Goal: Task Accomplishment & Management: Manage account settings

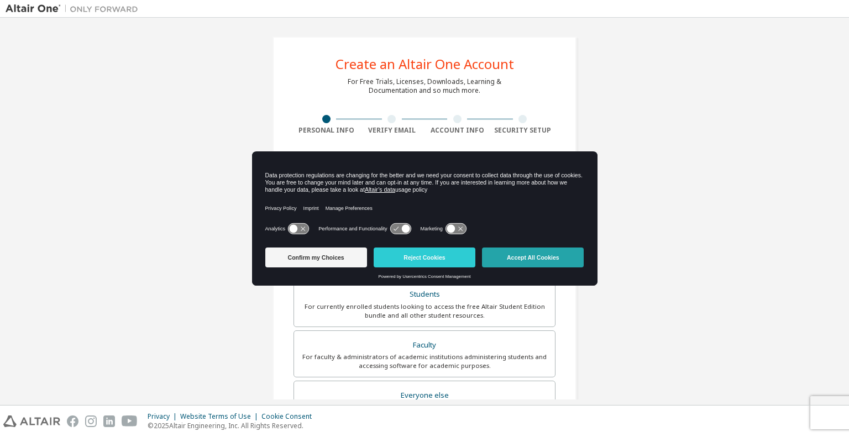
click at [510, 261] on button "Accept All Cookies" at bounding box center [533, 257] width 102 height 20
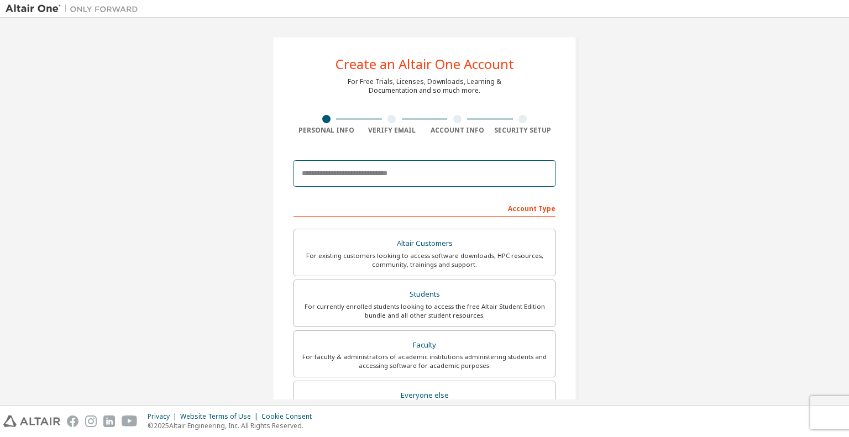
click at [397, 172] on input "email" at bounding box center [424, 173] width 262 height 27
type input "**********"
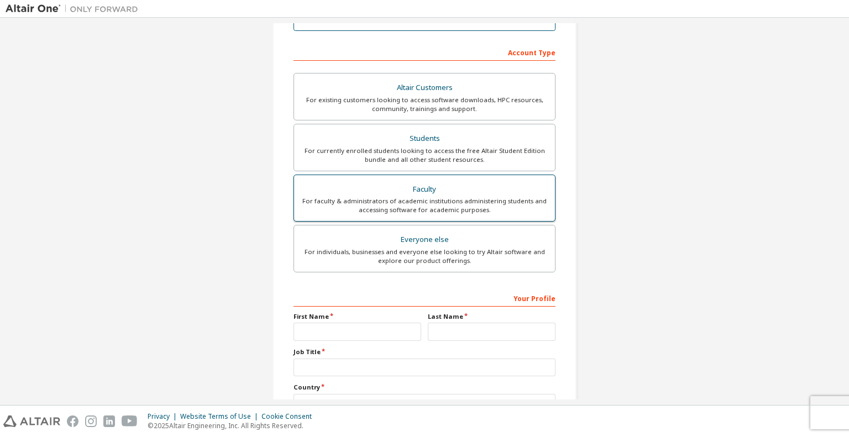
scroll to position [221, 0]
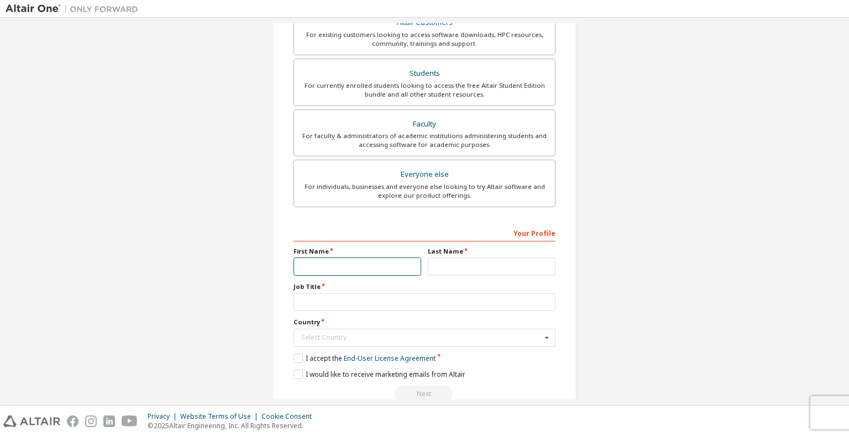
click at [316, 272] on input "text" at bounding box center [357, 266] width 128 height 18
type input "********"
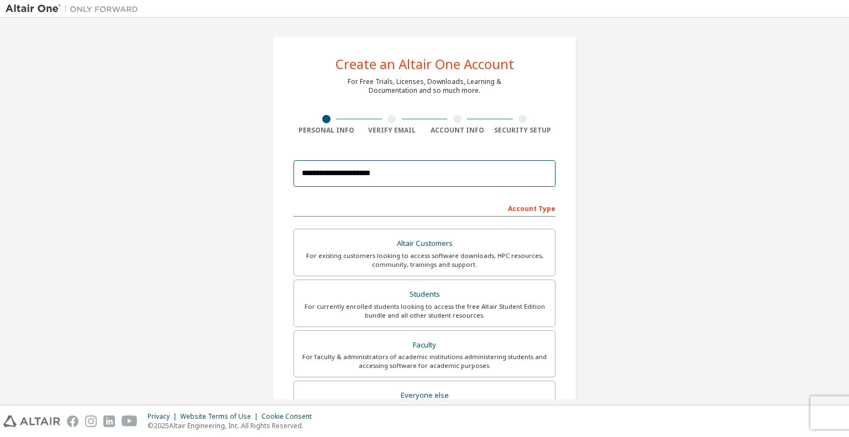
click at [451, 165] on input "**********" at bounding box center [424, 173] width 262 height 27
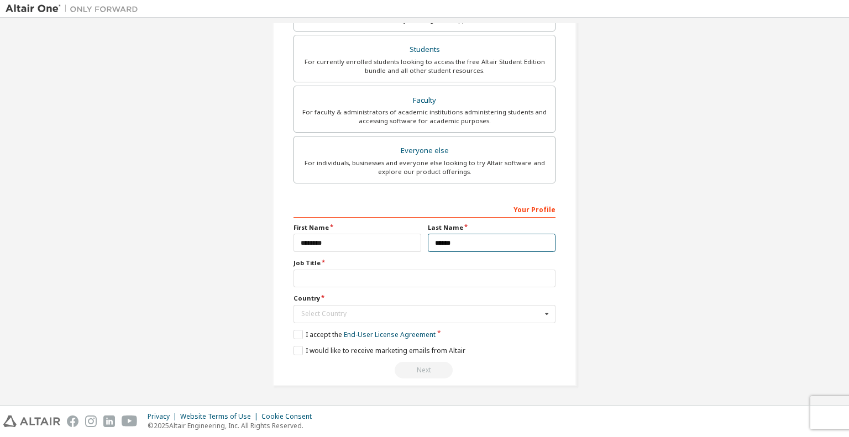
type input "******"
type input "*******"
click at [389, 318] on input "text" at bounding box center [424, 313] width 261 height 17
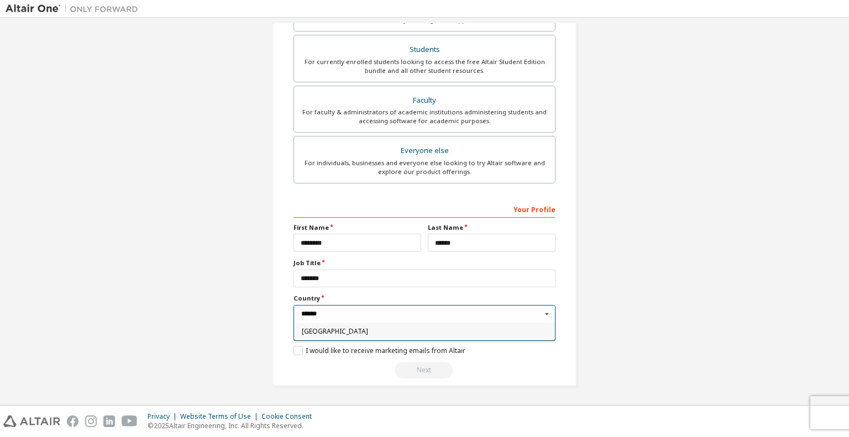
type input "******"
click at [337, 329] on span "Germany" at bounding box center [425, 331] width 246 height 7
type input "***"
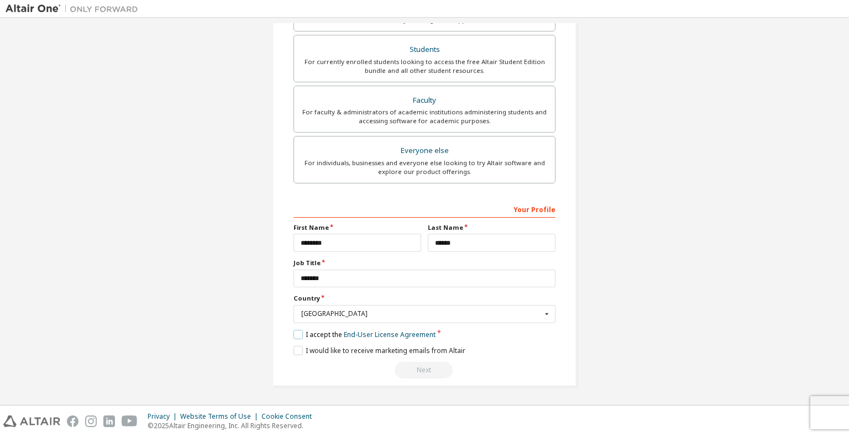
click at [302, 332] on label "I accept the End-User License Agreement" at bounding box center [364, 334] width 142 height 9
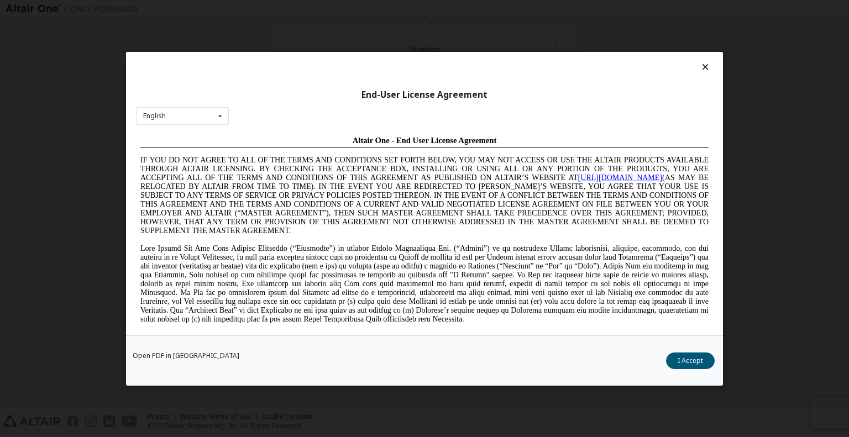
scroll to position [0, 0]
click at [687, 356] on button "I Accept" at bounding box center [690, 360] width 49 height 17
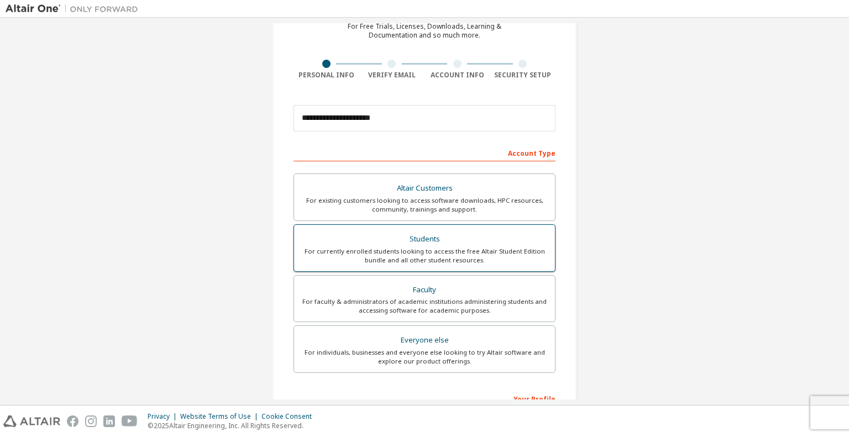
click at [431, 258] on div "For currently enrolled students looking to access the free Altair Student Editi…" at bounding box center [424, 256] width 247 height 18
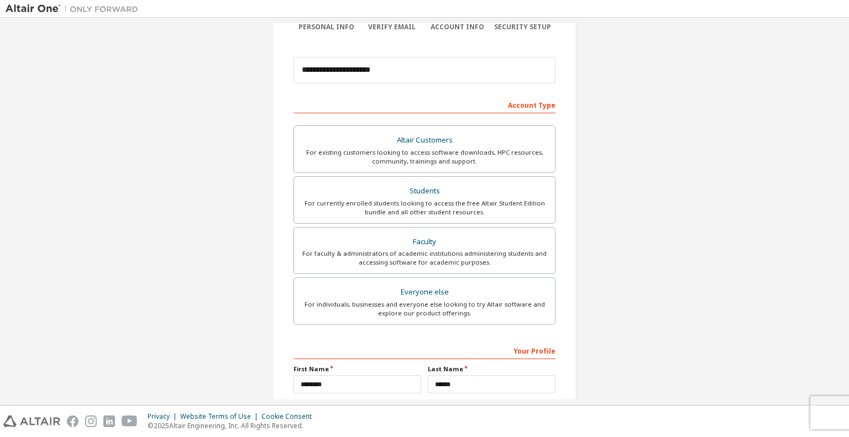
scroll to position [134, 0]
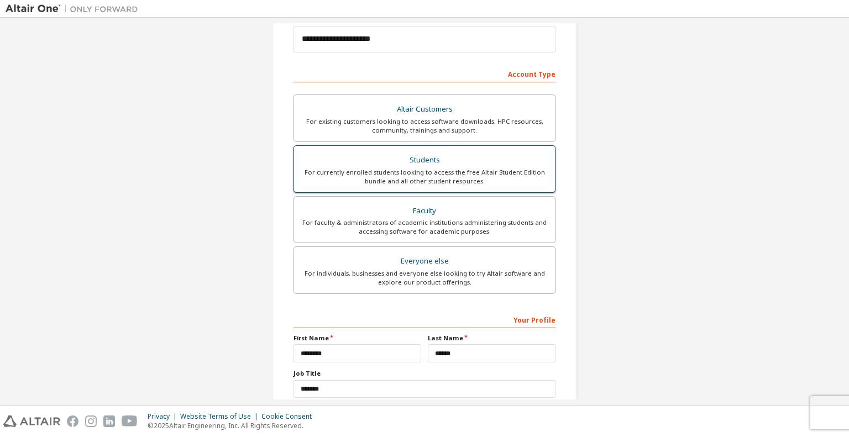
click at [402, 162] on div "Students" at bounding box center [424, 159] width 247 height 15
click at [649, 252] on div "**********" at bounding box center [424, 199] width 837 height 621
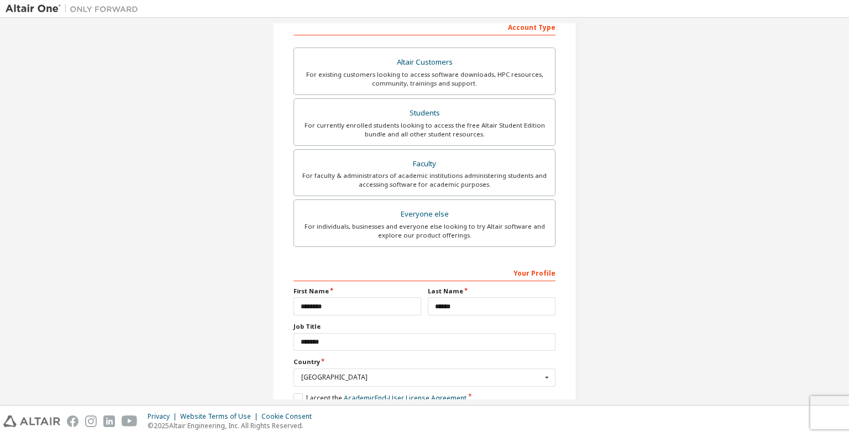
scroll to position [245, 0]
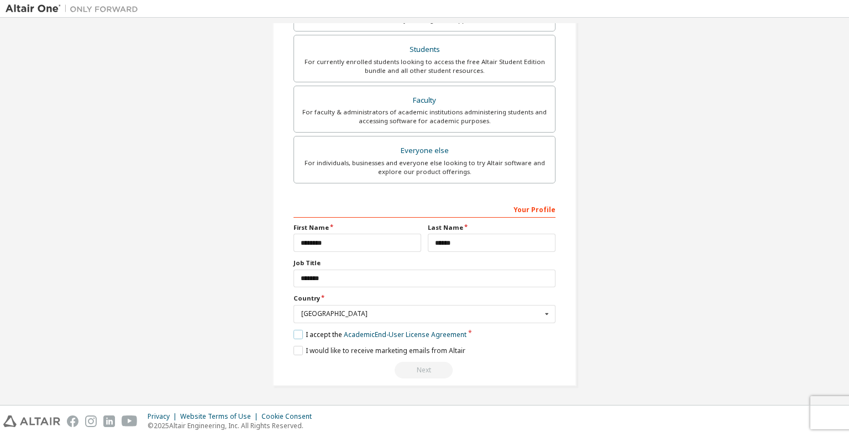
click at [297, 335] on label "I accept the Academic End-User License Agreement" at bounding box center [379, 334] width 173 height 9
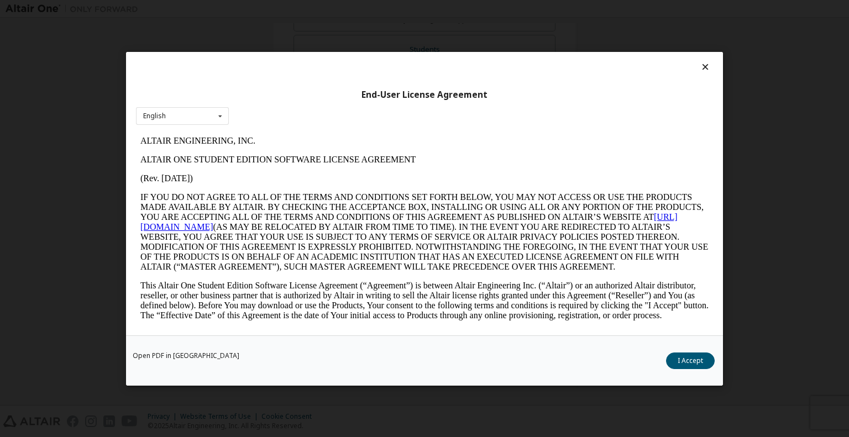
scroll to position [0, 0]
click at [678, 357] on button "I Accept" at bounding box center [690, 360] width 49 height 17
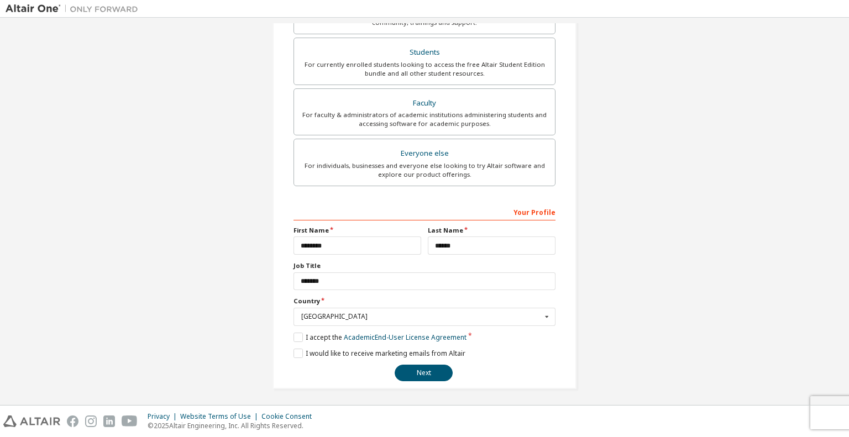
scroll to position [245, 0]
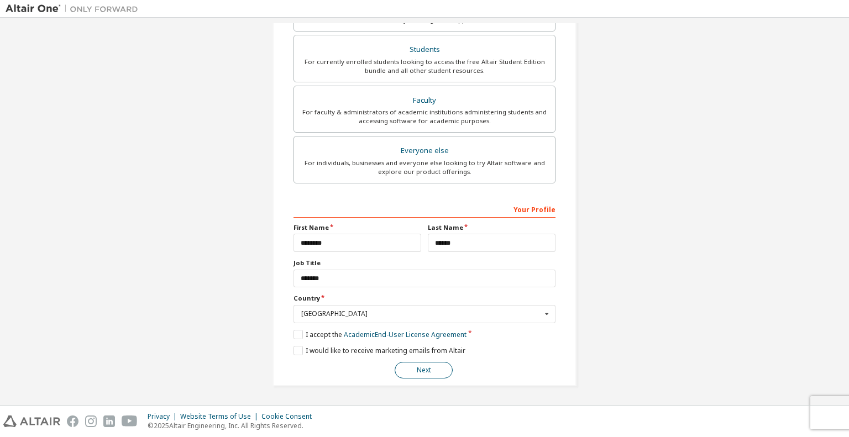
click at [426, 364] on button "Next" at bounding box center [423, 370] width 58 height 17
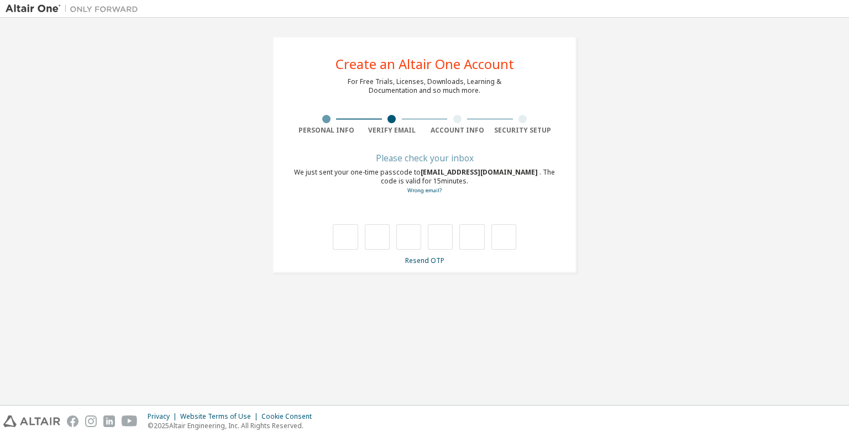
type input "*"
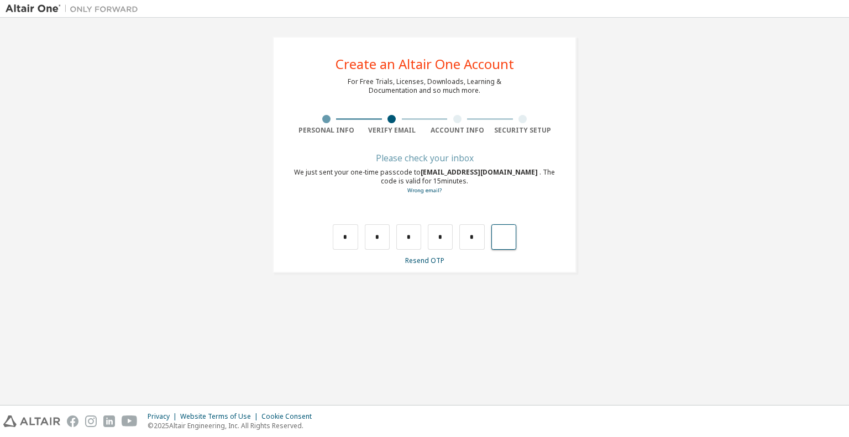
type input "*"
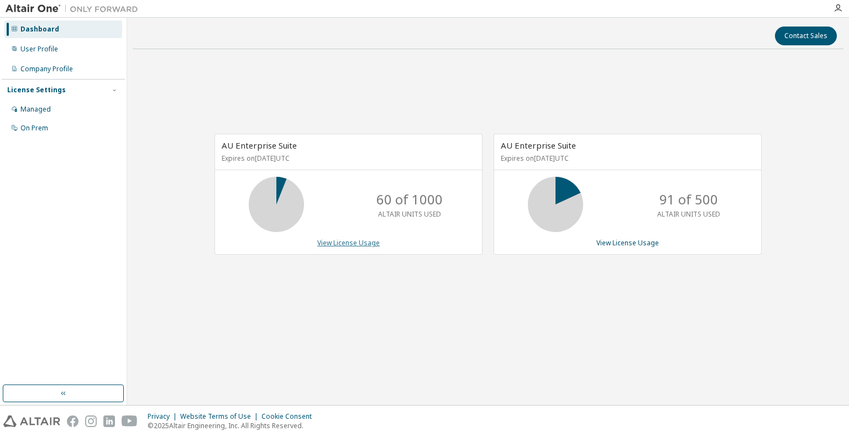
click at [353, 242] on link "View License Usage" at bounding box center [348, 242] width 62 height 9
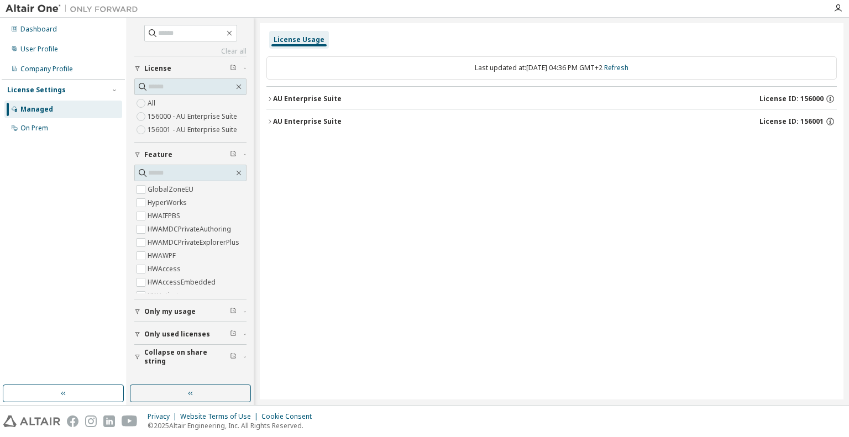
click at [269, 99] on icon "button" at bounding box center [269, 99] width 7 height 7
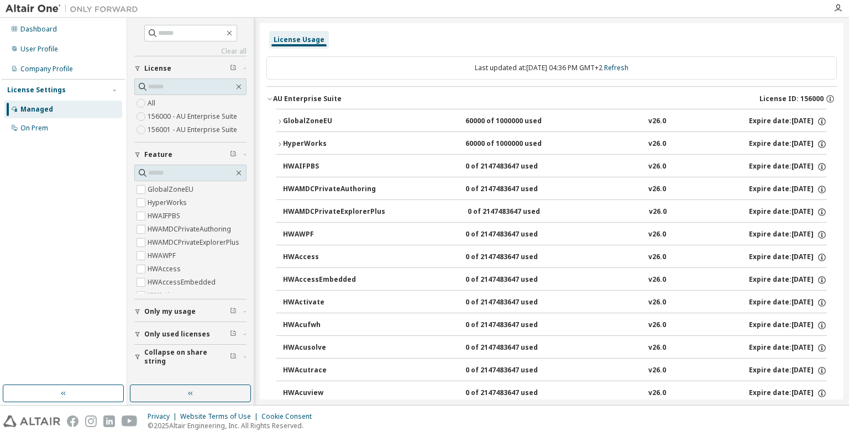
click at [269, 99] on icon "button" at bounding box center [269, 99] width 7 height 7
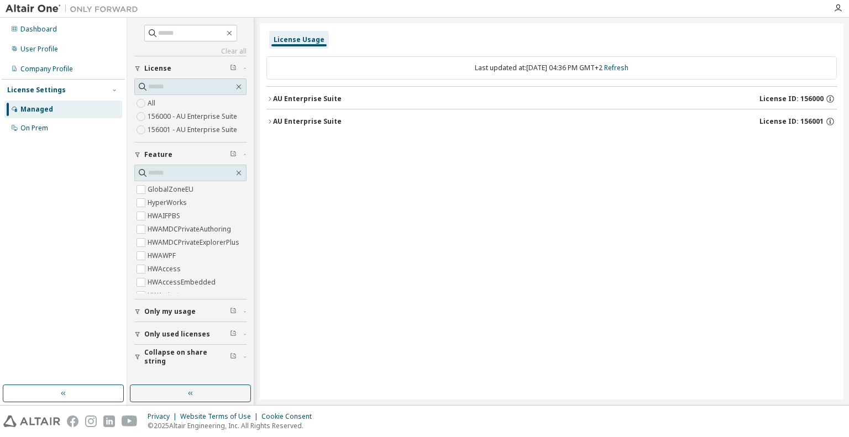
click at [266, 100] on div "License Usage Last updated at: [DATE] 04:36 PM GMT+2 Refresh AU Enterprise Suit…" at bounding box center [551, 211] width 583 height 376
click at [268, 99] on icon "button" at bounding box center [269, 99] width 7 height 7
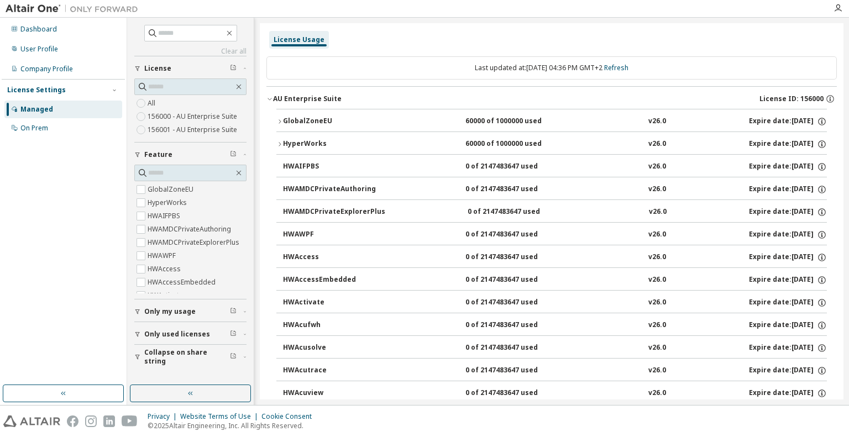
click at [269, 99] on icon "button" at bounding box center [269, 99] width 7 height 7
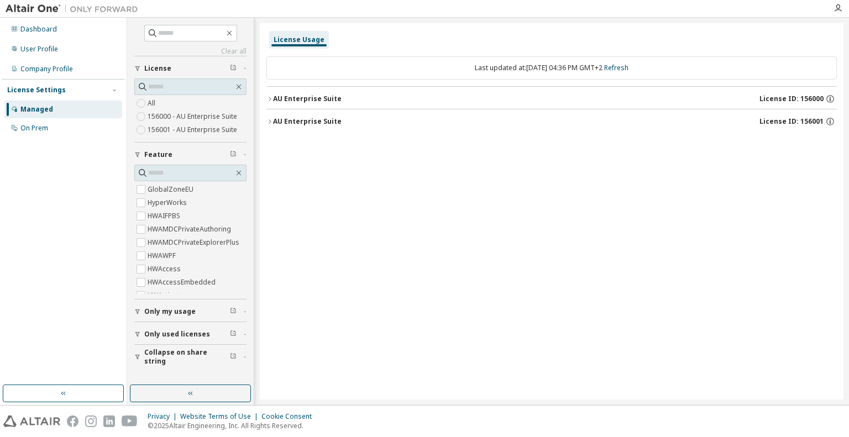
click at [269, 99] on icon "button" at bounding box center [269, 99] width 7 height 7
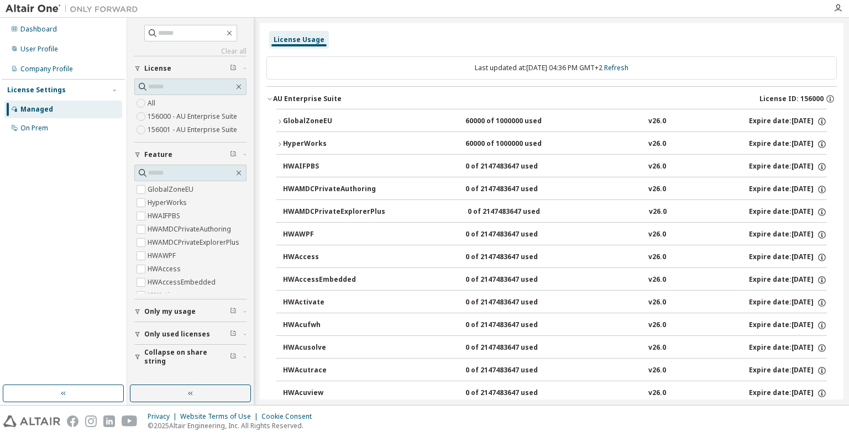
click at [331, 256] on div "HWAccess" at bounding box center [332, 257] width 99 height 10
click at [712, 256] on div "HWAccess 0 of 2147483647 used v26.0 Expire date: [DATE]" at bounding box center [555, 257] width 544 height 10
click at [97, 50] on div "User Profile" at bounding box center [63, 49] width 118 height 18
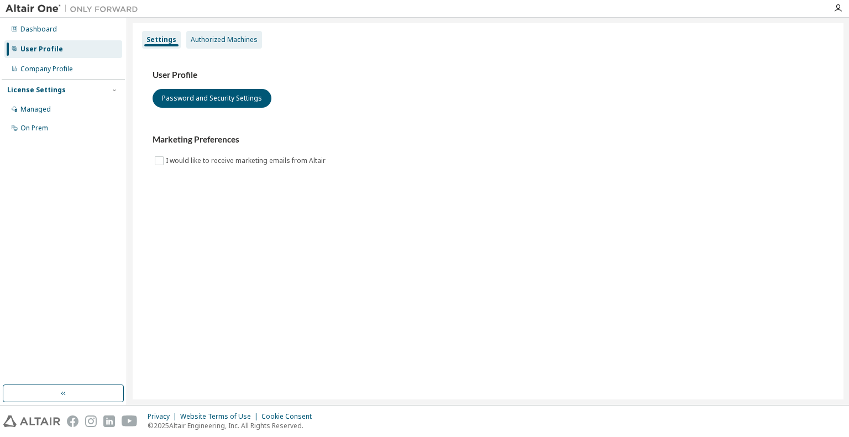
click at [244, 33] on div "Authorized Machines" at bounding box center [224, 40] width 76 height 18
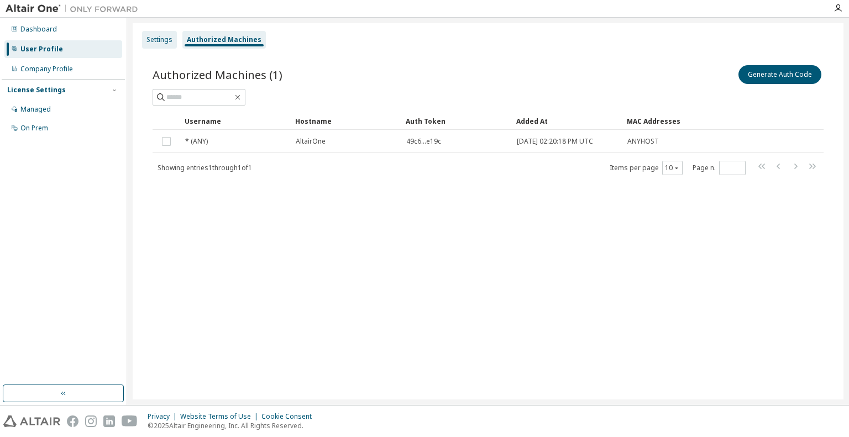
click at [159, 43] on div "Settings" at bounding box center [159, 39] width 26 height 9
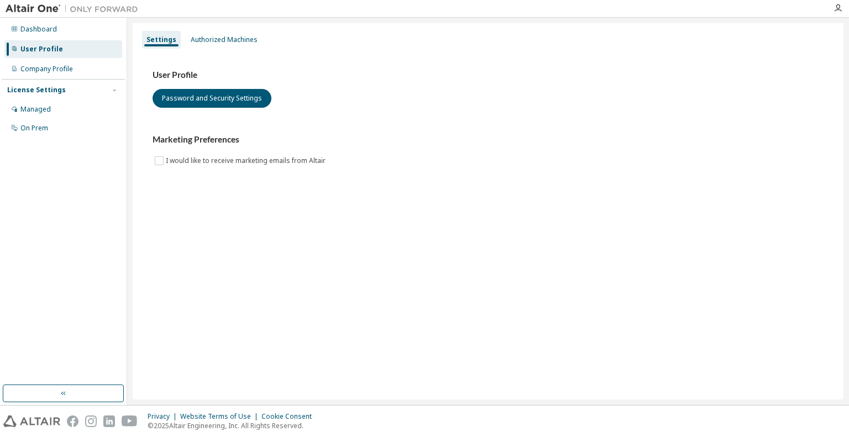
click at [696, 198] on div "User Profile Password and Security Settings Marketing Preferences I would like …" at bounding box center [487, 125] width 697 height 151
